Goal: Task Accomplishment & Management: Use online tool/utility

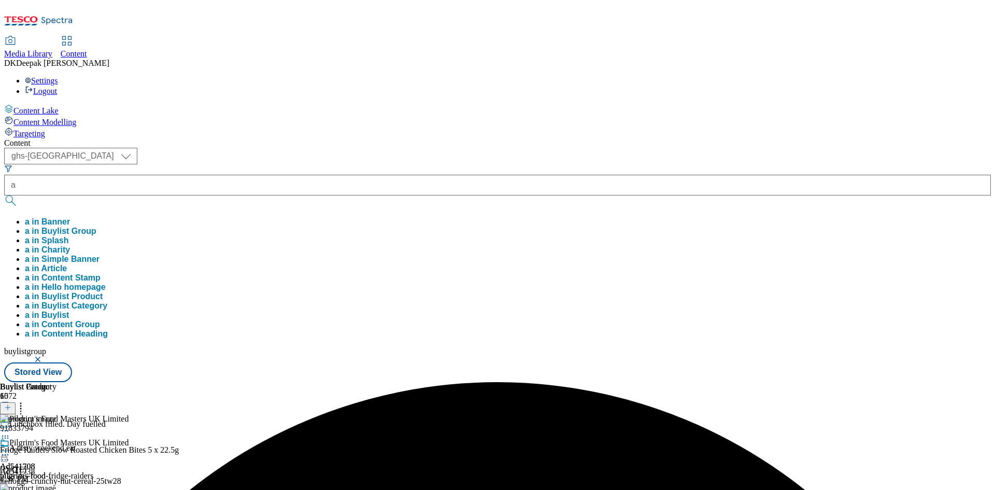
select select "ghs-[GEOGRAPHIC_DATA]"
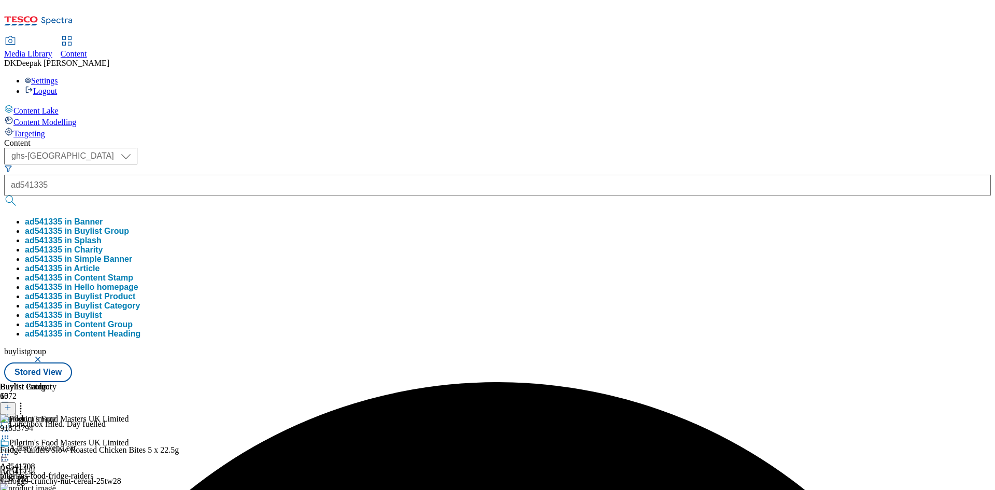
type input "ad541335"
click at [4, 195] on button "submit" at bounding box center [11, 200] width 15 height 10
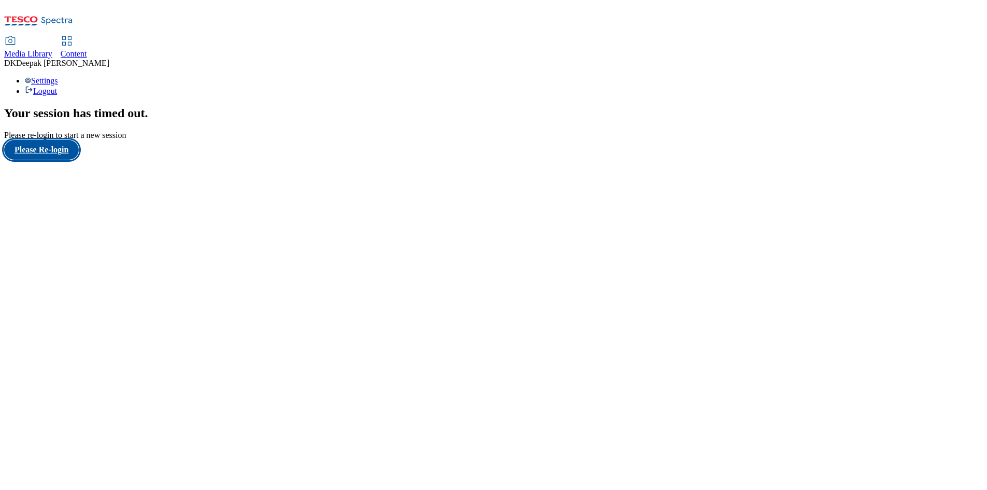
click at [65, 160] on button "Please Re-login" at bounding box center [41, 150] width 75 height 20
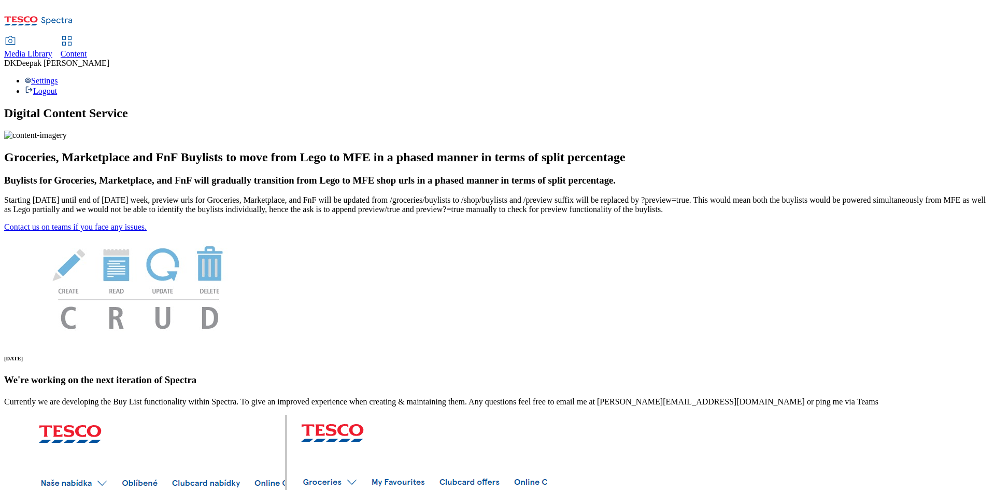
click at [73, 35] on icon at bounding box center [67, 41] width 12 height 12
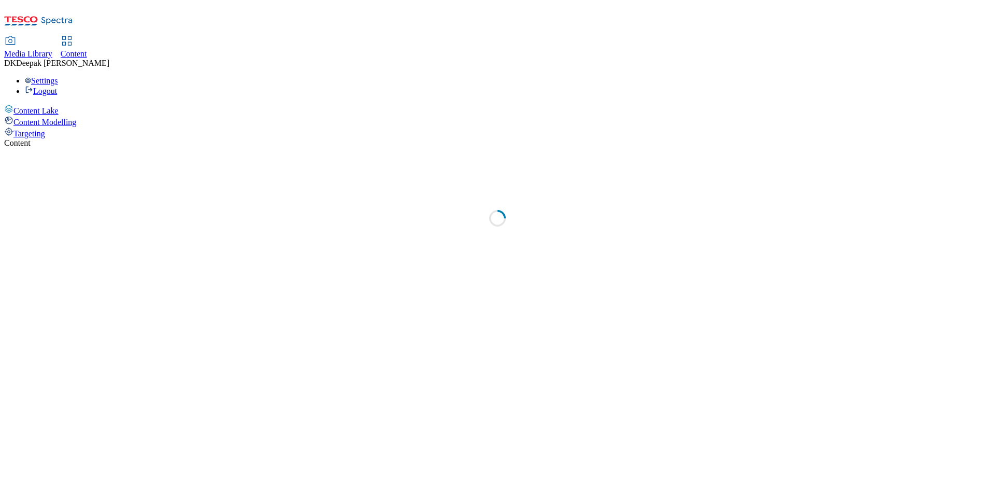
select select "ghs-[GEOGRAPHIC_DATA]"
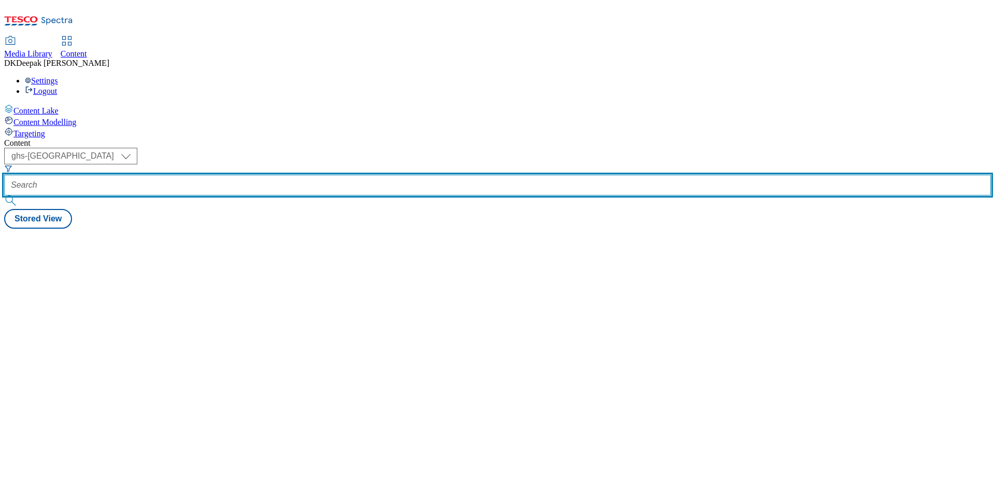
click at [259, 175] on input "text" at bounding box center [497, 185] width 987 height 21
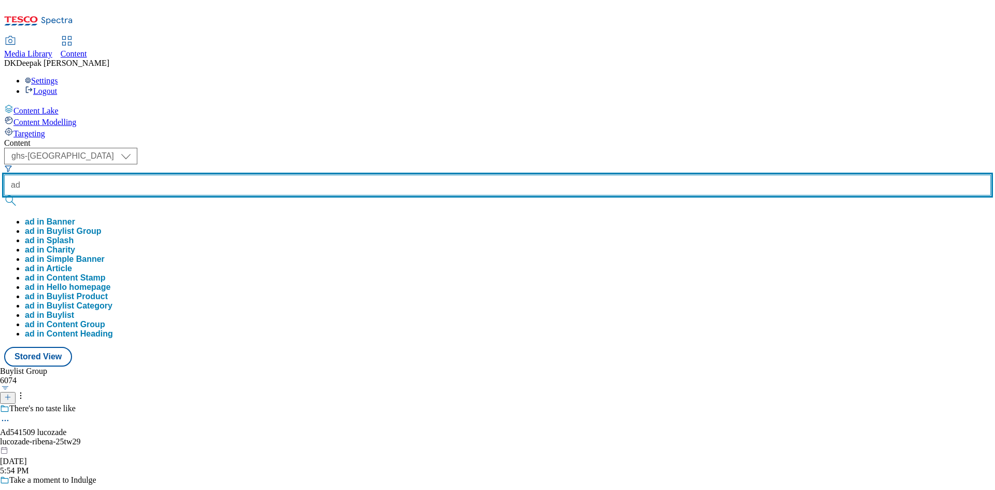
paste input "541335"
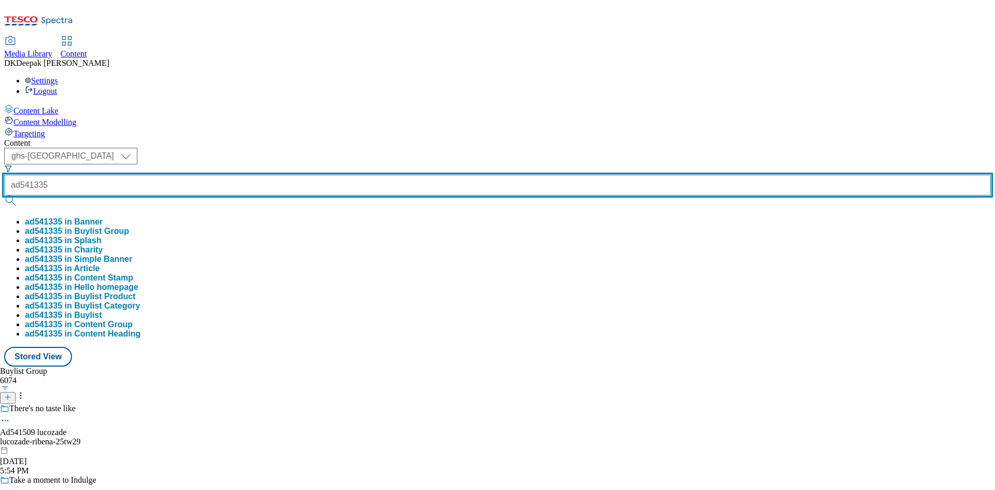
type input "ad541335"
click at [4, 195] on button "submit" at bounding box center [11, 200] width 15 height 10
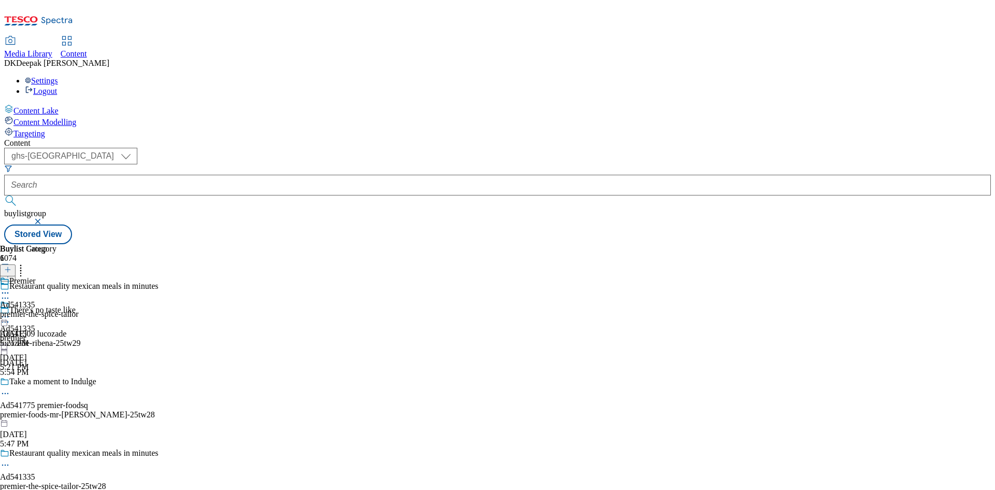
click at [10, 460] on icon at bounding box center [5, 465] width 10 height 10
click at [48, 480] on button "Edit" at bounding box center [34, 486] width 27 height 12
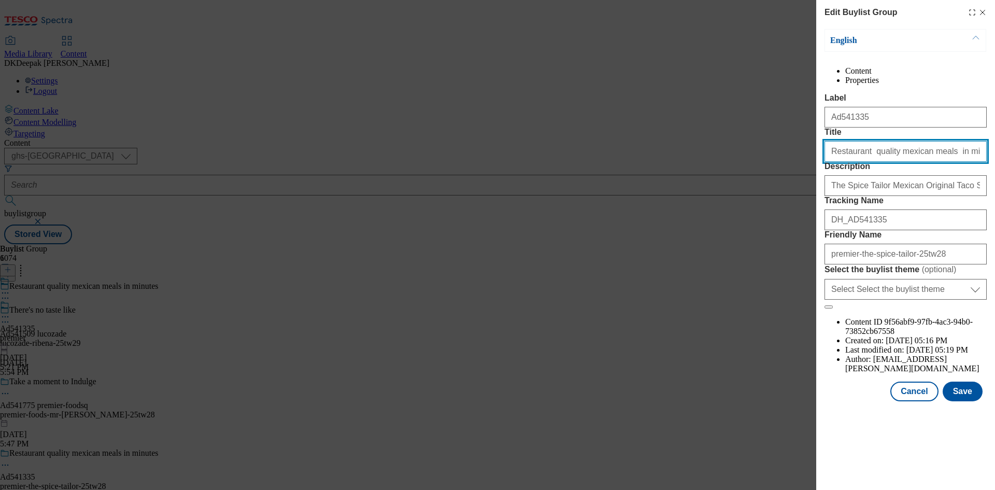
click at [862, 162] on input "Restaurant quality mexican meals in minutes" at bounding box center [905, 151] width 162 height 21
click at [889, 162] on input "Restaurant quality mexican meals in minutes" at bounding box center [905, 151] width 162 height 21
drag, startPoint x: 960, startPoint y: 192, endPoint x: 885, endPoint y: 186, distance: 75.9
click at [885, 162] on input "Restaurant quality Mexican meals in minutes" at bounding box center [905, 151] width 162 height 21
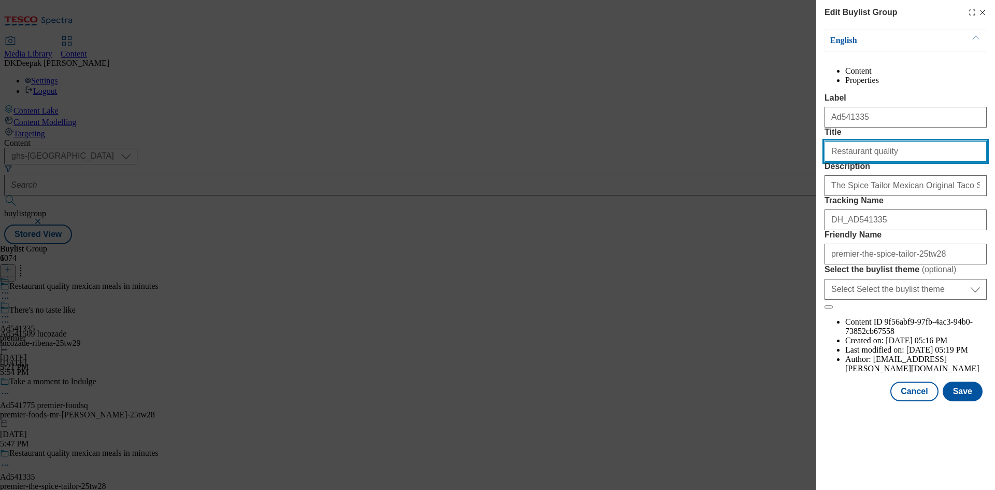
type input "Restaurant quality"
click at [959, 401] on button "Save" at bounding box center [963, 391] width 40 height 20
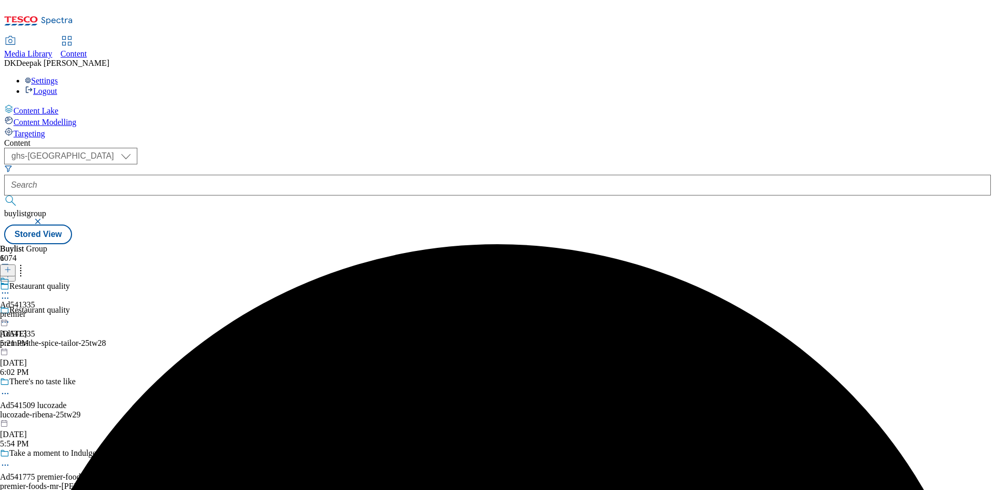
click at [35, 276] on div "Ad541335 premier Aug 28, 2025 5:21 PM" at bounding box center [17, 312] width 35 height 72
click at [10, 311] on icon at bounding box center [5, 316] width 10 height 10
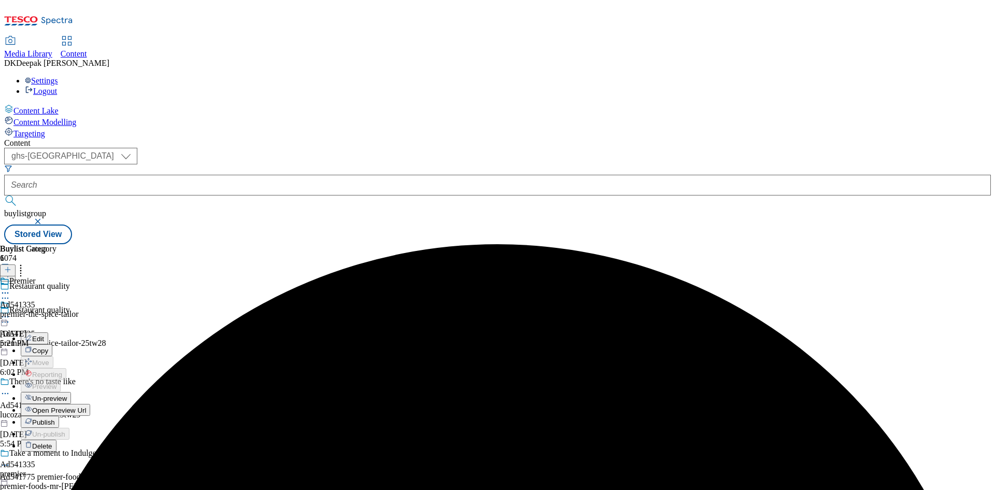
click at [48, 332] on button "Edit" at bounding box center [34, 338] width 27 height 12
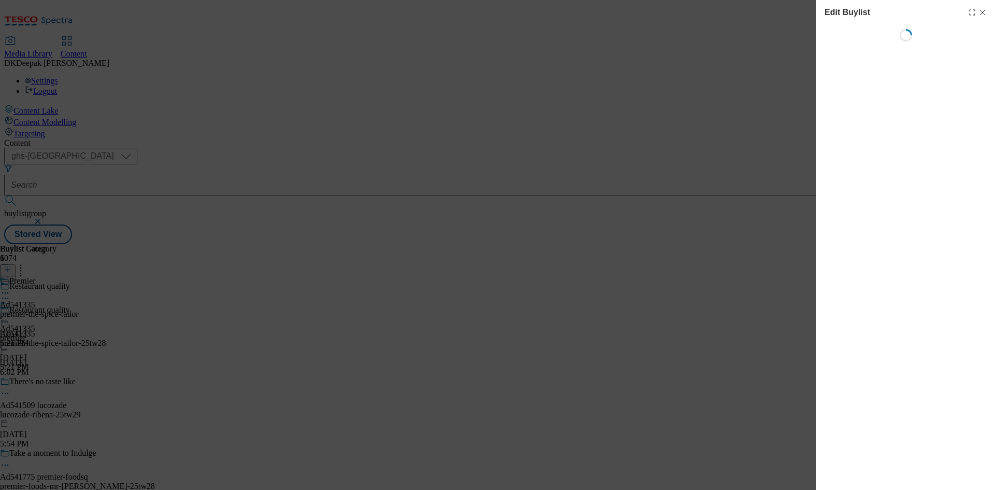
select select "tactical"
select select "supplier funded short term 1-3 weeks"
select select "dunnhumby"
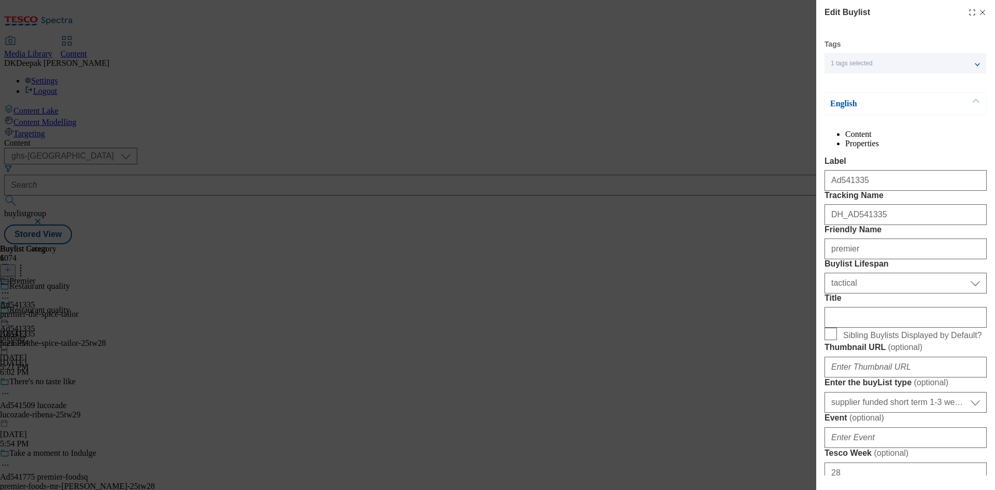
select select "Banner"
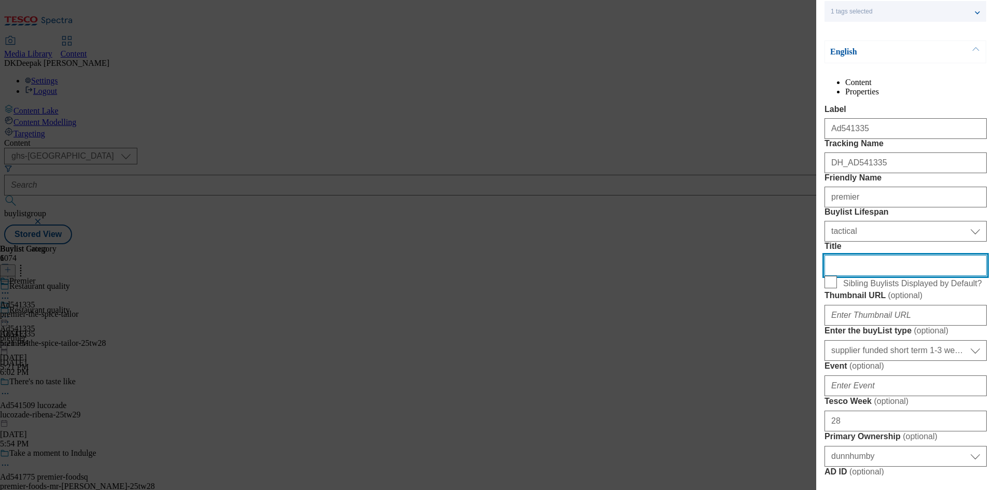
click at [869, 276] on input "Title" at bounding box center [905, 265] width 162 height 21
paste input "Mexican meals in minutes"
click at [872, 276] on input "Mexican meals in minutes" at bounding box center [905, 265] width 162 height 21
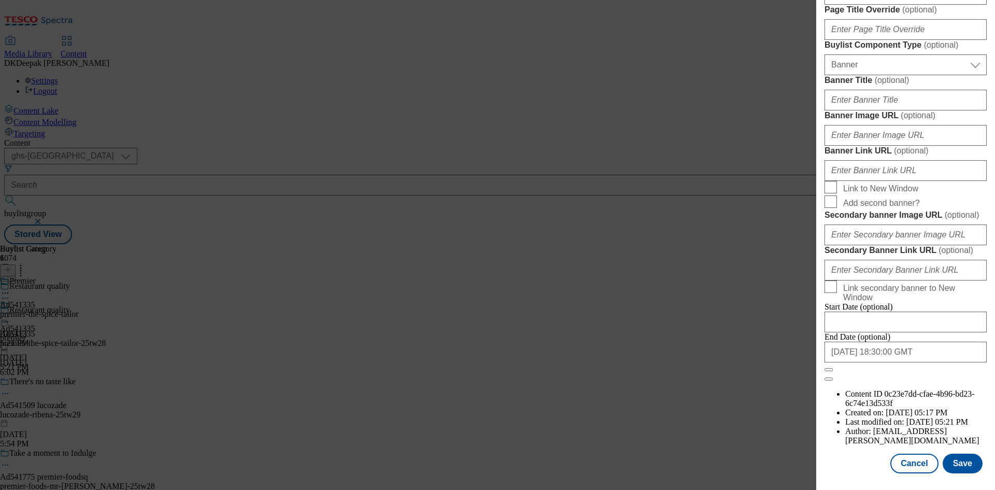
scroll to position [1018, 0]
type input "Mexican meals in minutes"
click at [962, 460] on button "Save" at bounding box center [963, 463] width 40 height 20
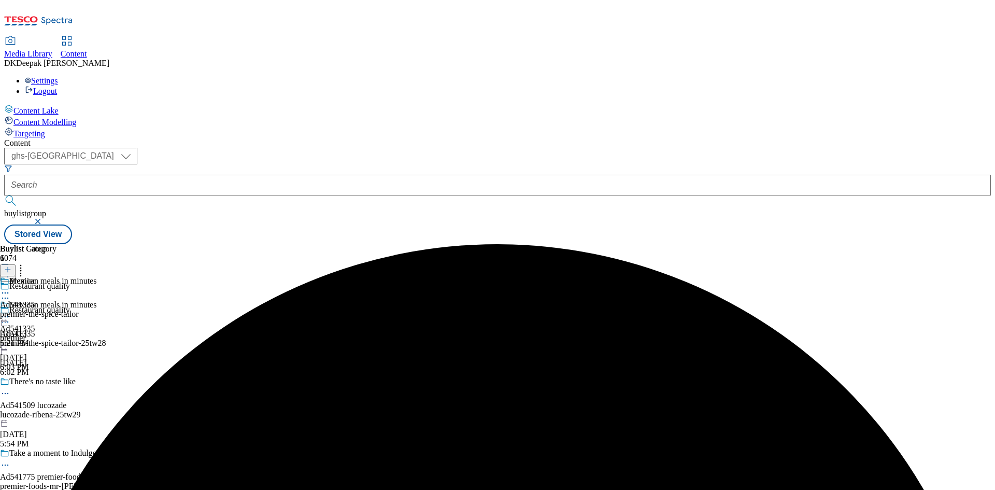
click at [79, 309] on div "premier-the-spice-tailor" at bounding box center [39, 313] width 79 height 9
click at [10, 311] on icon at bounding box center [5, 316] width 10 height 10
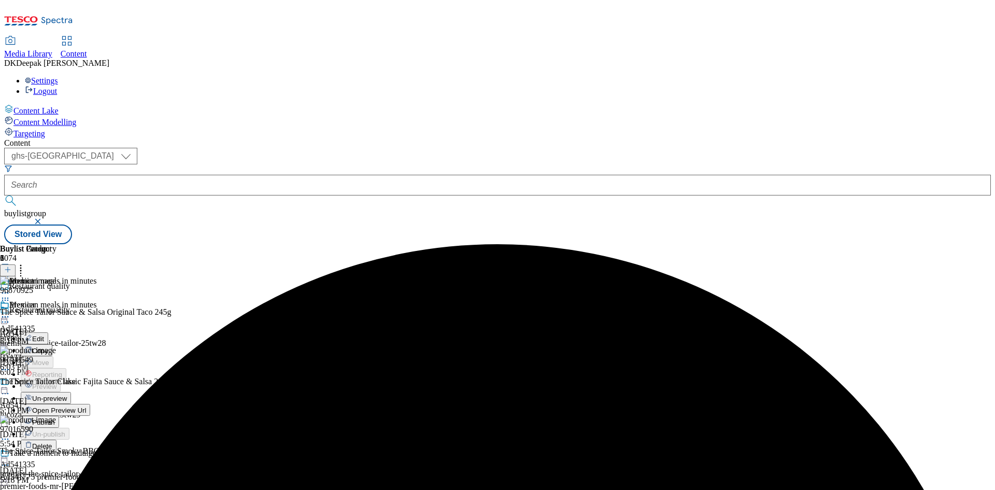
click at [48, 332] on button "Edit" at bounding box center [34, 338] width 27 height 12
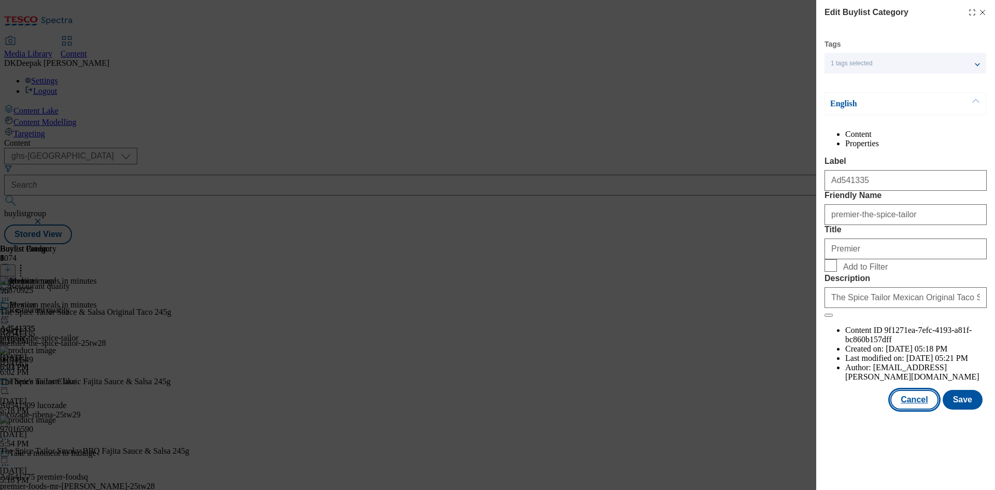
click at [920, 409] on button "Cancel" at bounding box center [914, 400] width 48 height 20
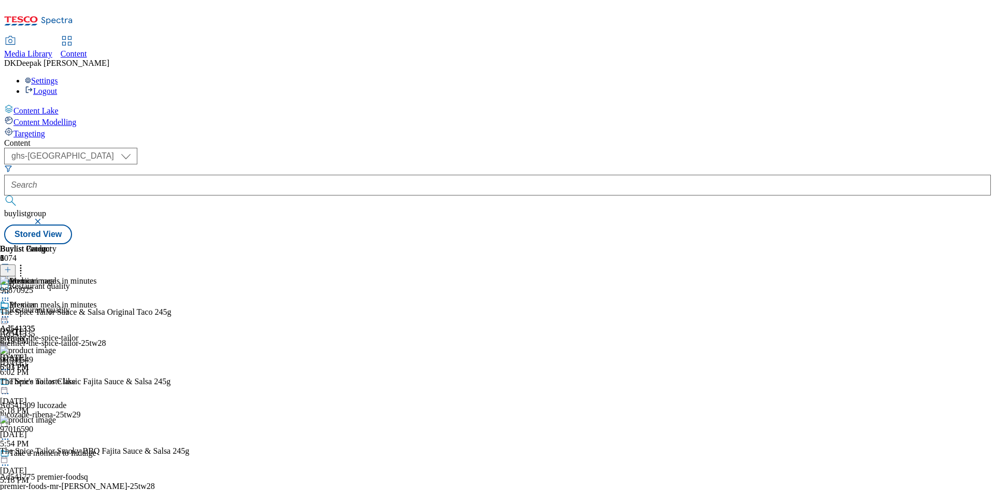
click at [10, 311] on icon at bounding box center [5, 316] width 10 height 10
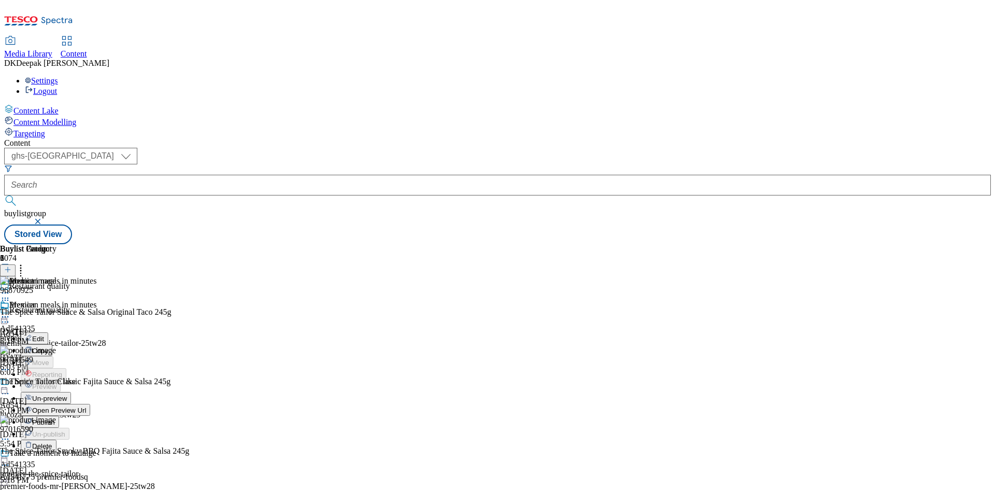
click at [48, 332] on button "Edit" at bounding box center [34, 338] width 27 height 12
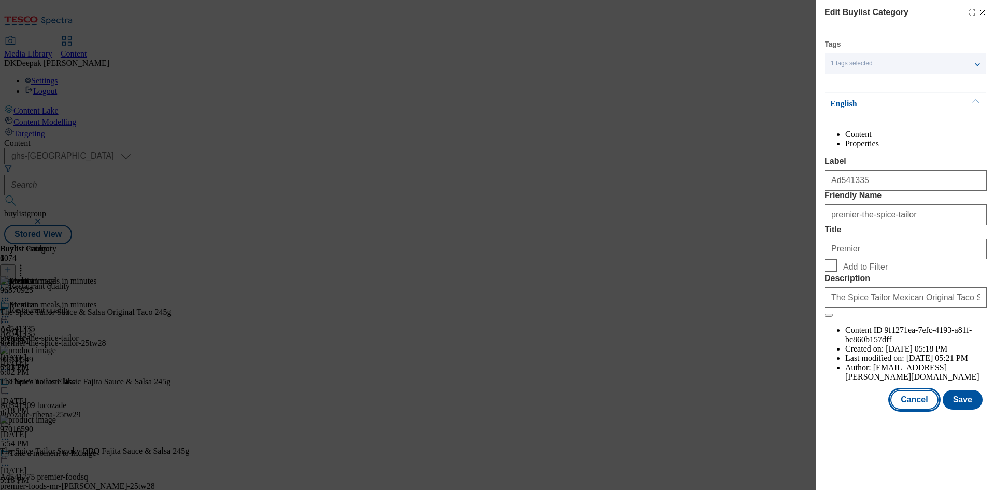
click at [921, 409] on button "Cancel" at bounding box center [914, 400] width 48 height 20
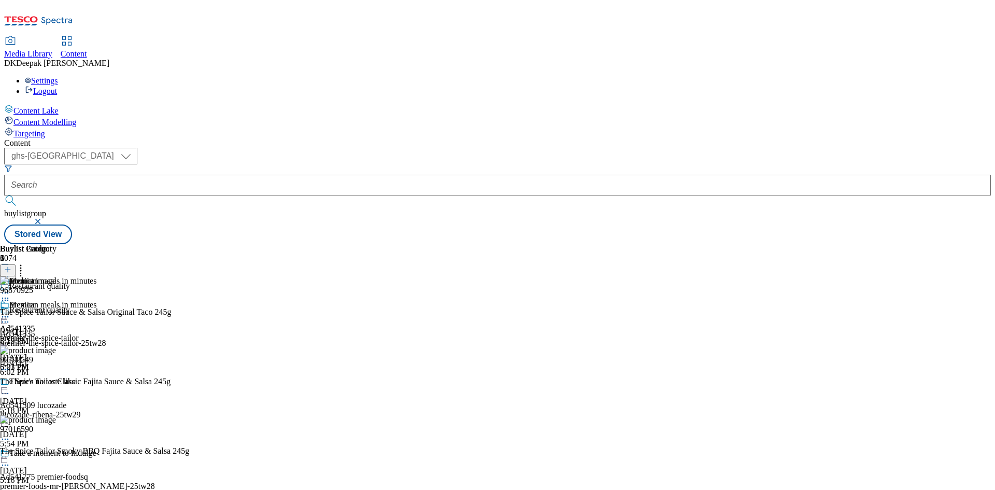
click at [10, 311] on icon at bounding box center [5, 316] width 10 height 10
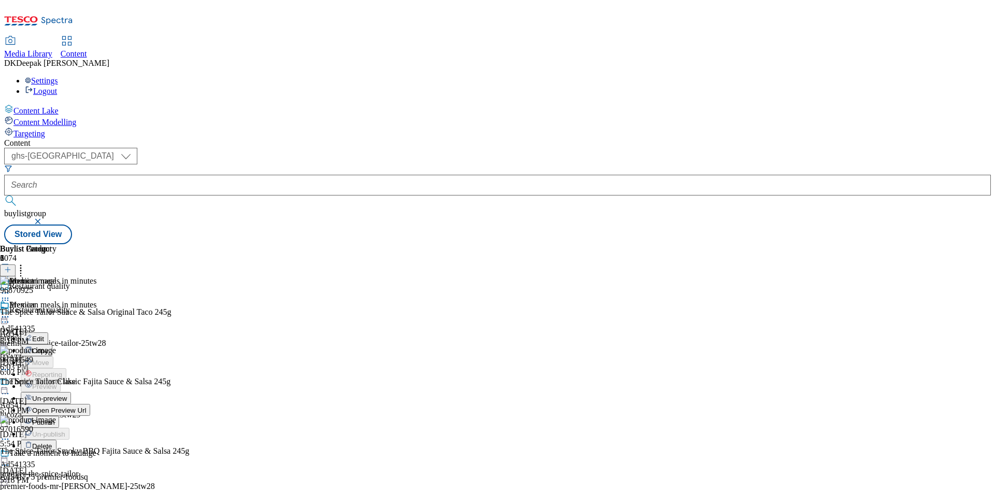
click at [86, 406] on span "Open Preview Url" at bounding box center [59, 410] width 54 height 8
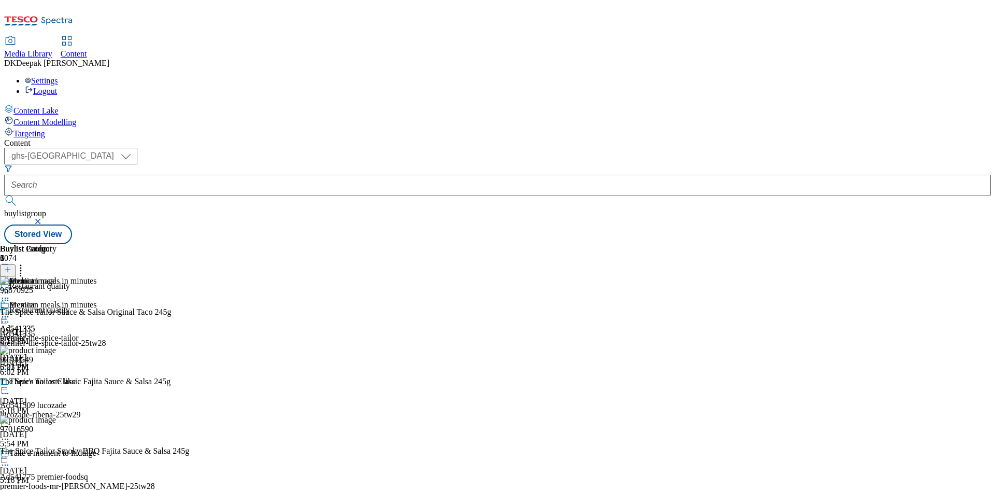
click at [10, 311] on icon at bounding box center [5, 316] width 10 height 10
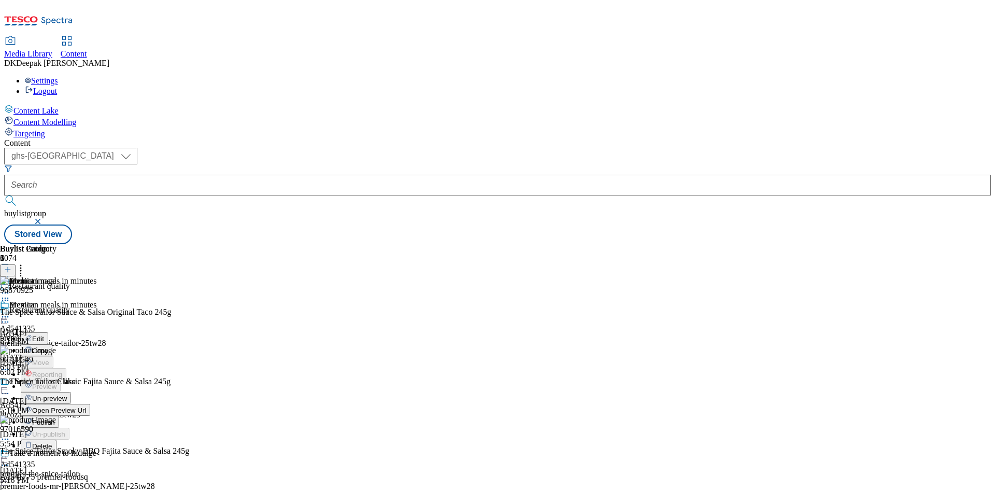
click at [55, 418] on span "Publish" at bounding box center [43, 422] width 23 height 8
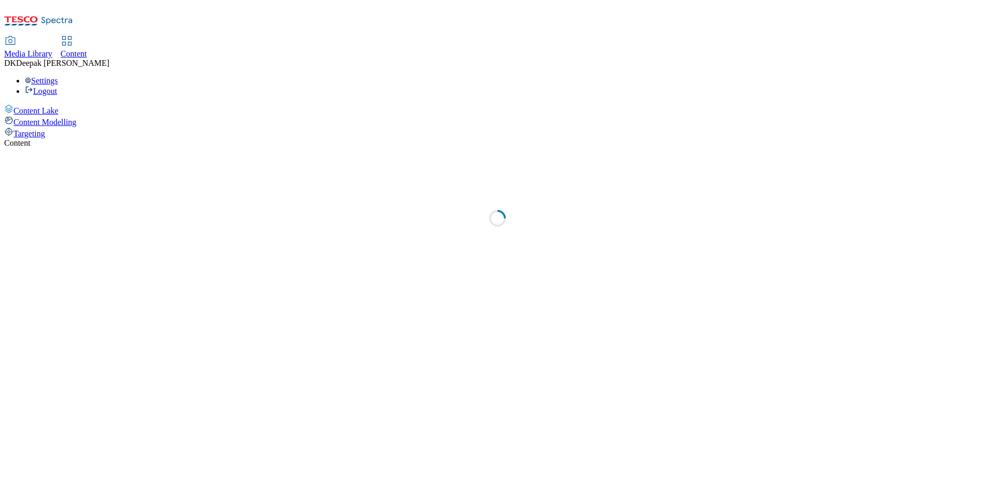
select select "ghs-[GEOGRAPHIC_DATA]"
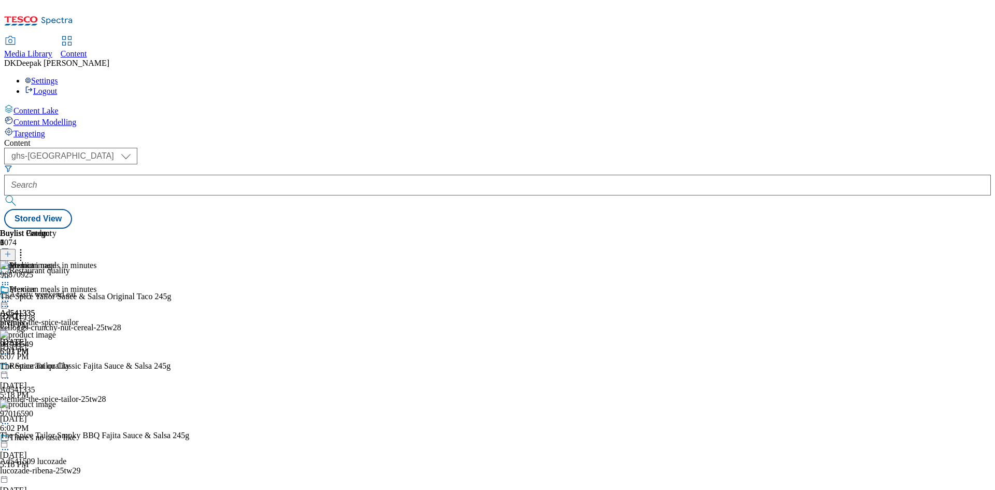
click at [10, 296] on icon at bounding box center [5, 301] width 10 height 10
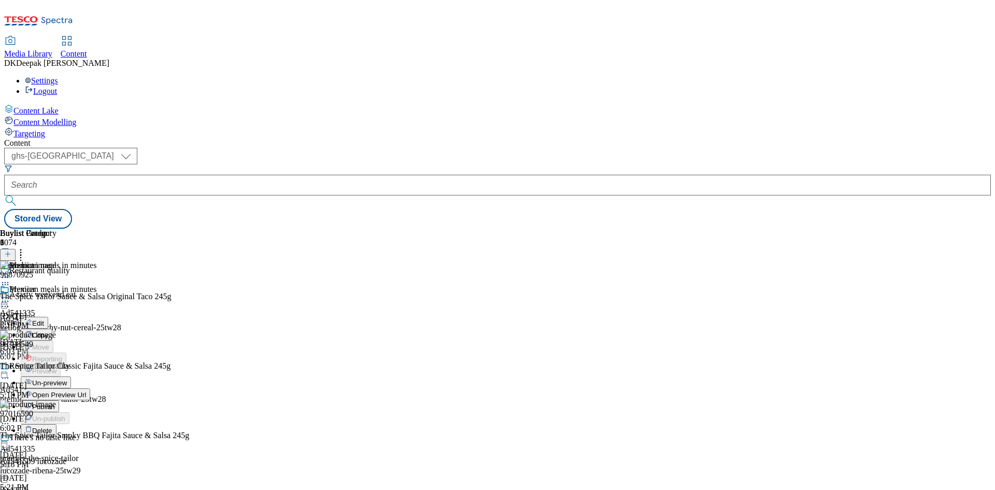
click at [86, 391] on span "Open Preview Url" at bounding box center [59, 395] width 54 height 8
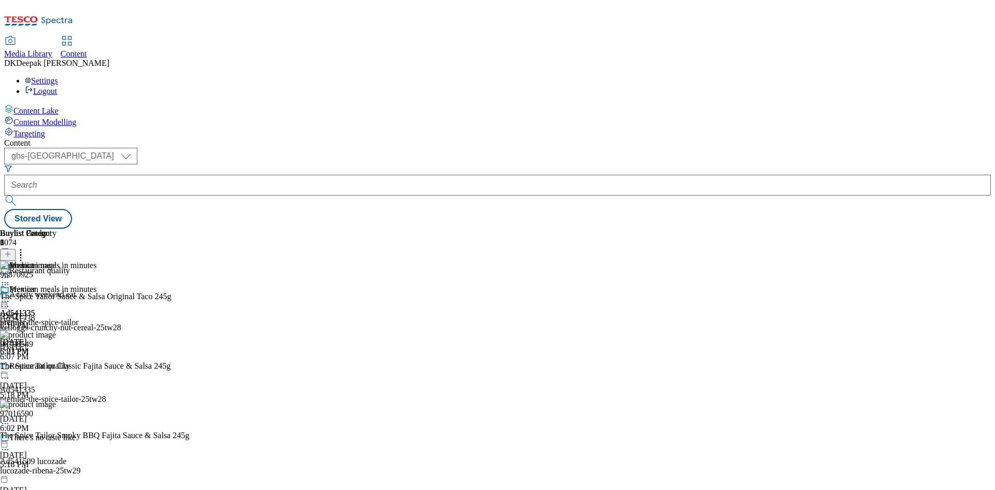
click at [9, 301] on circle at bounding box center [8, 302] width 2 height 2
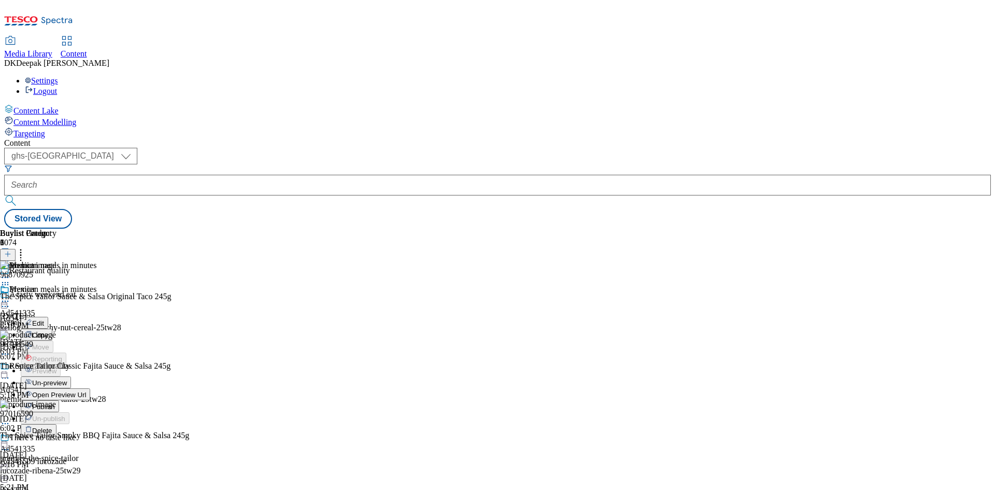
click at [55, 403] on span "Publish" at bounding box center [43, 407] width 23 height 8
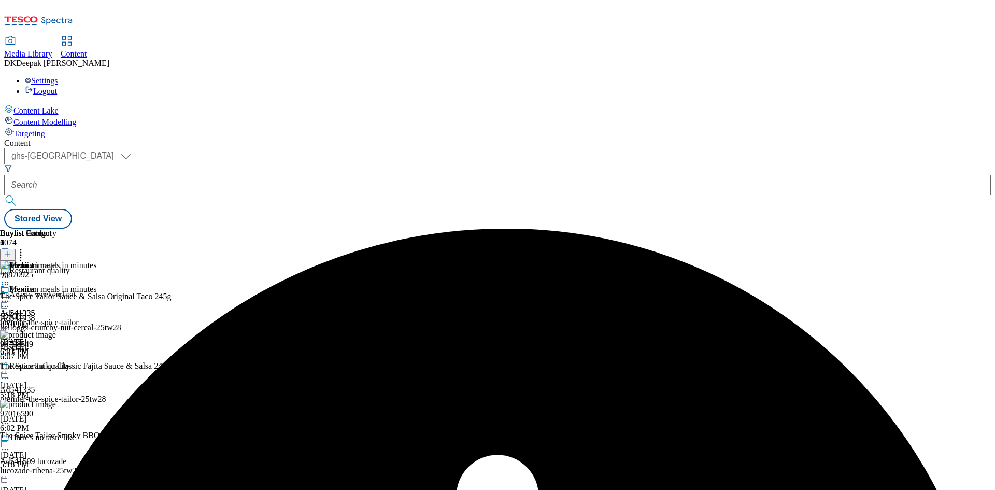
click at [9, 301] on circle at bounding box center [8, 302] width 2 height 2
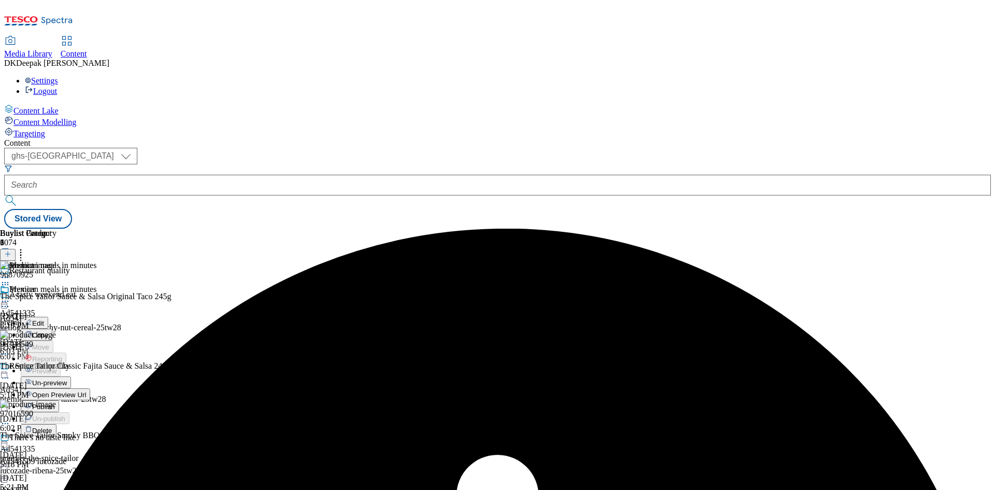
click at [67, 379] on span "Un-preview" at bounding box center [49, 383] width 35 height 8
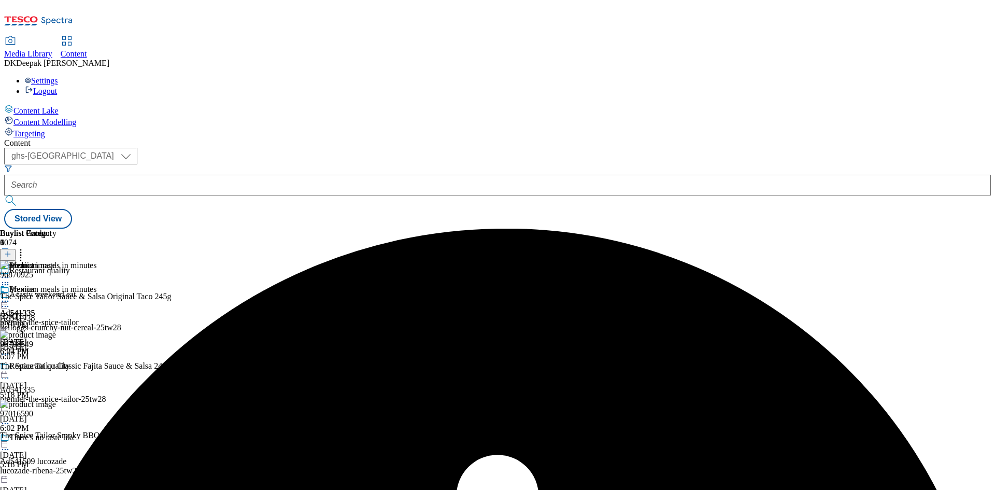
click at [10, 296] on icon at bounding box center [5, 301] width 10 height 10
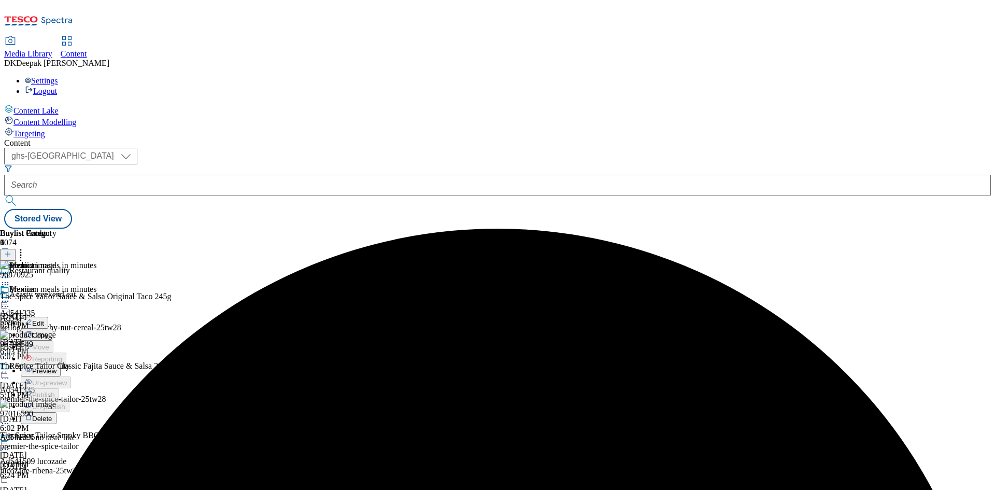
click at [56, 367] on span "Preview" at bounding box center [44, 371] width 24 height 8
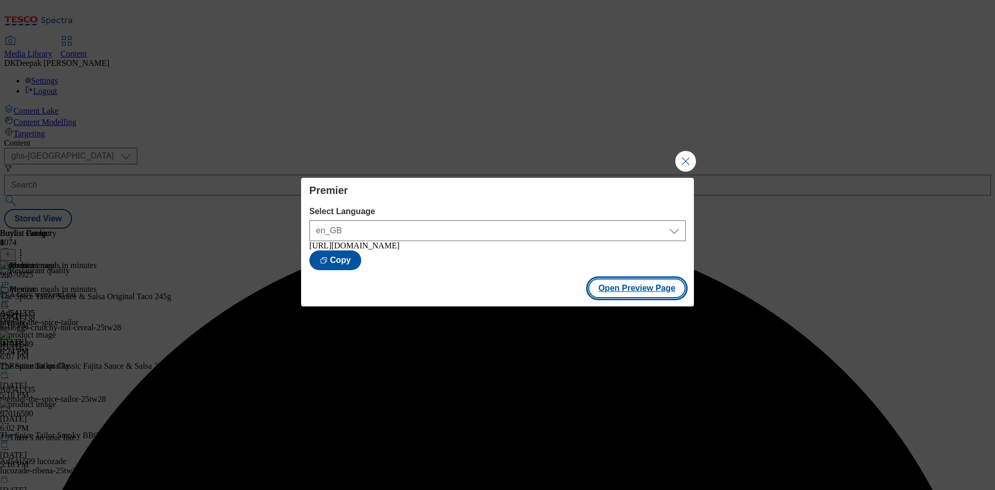
click at [625, 296] on button "Open Preview Page" at bounding box center [637, 288] width 98 height 20
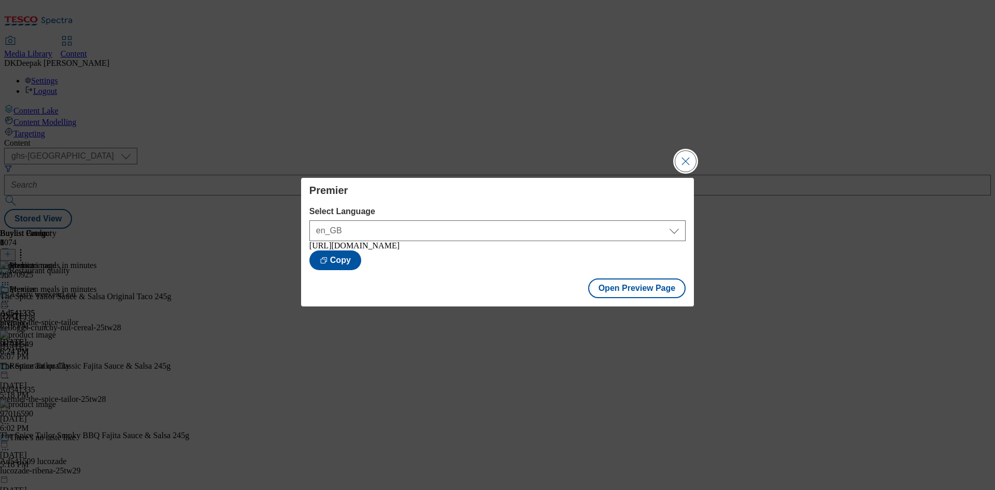
click at [688, 160] on button "Close Modal" at bounding box center [685, 161] width 21 height 21
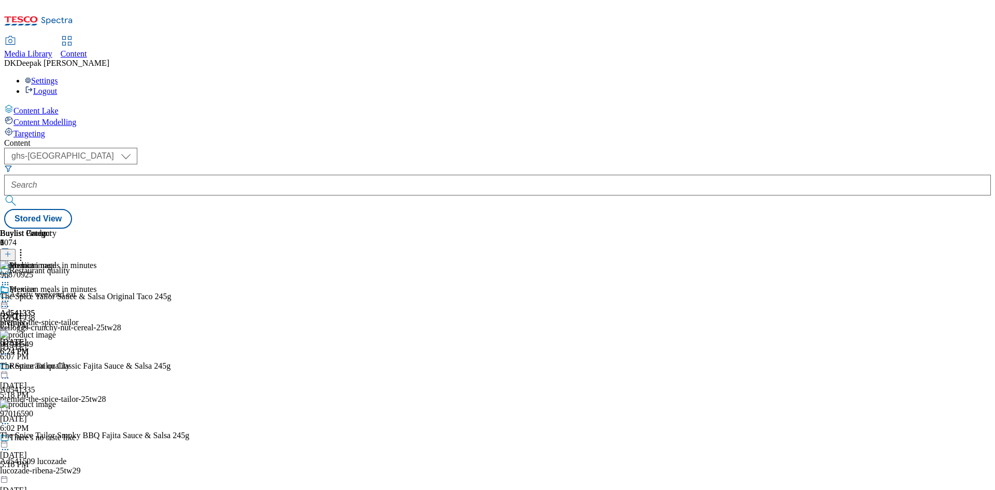
click at [10, 296] on icon at bounding box center [5, 301] width 10 height 10
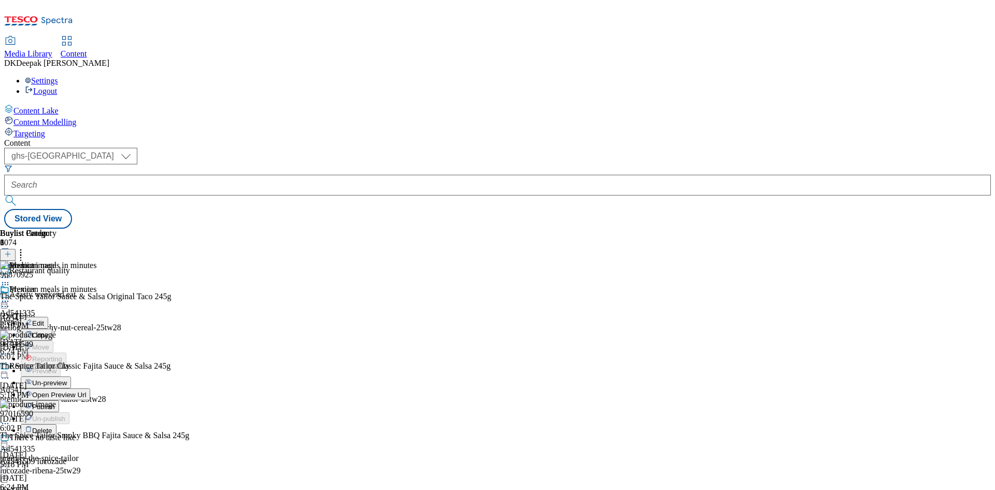
click at [55, 403] on span "Publish" at bounding box center [43, 407] width 23 height 8
